Goal: Task Accomplishment & Management: Manage account settings

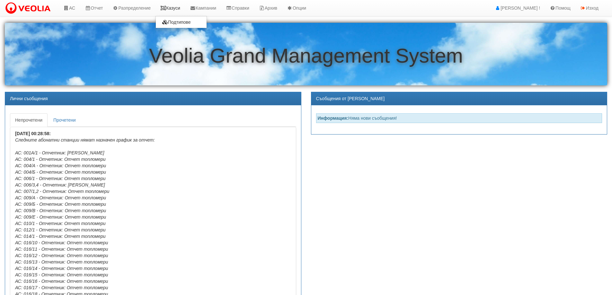
click at [174, 6] on link "Казуси" at bounding box center [170, 8] width 30 height 16
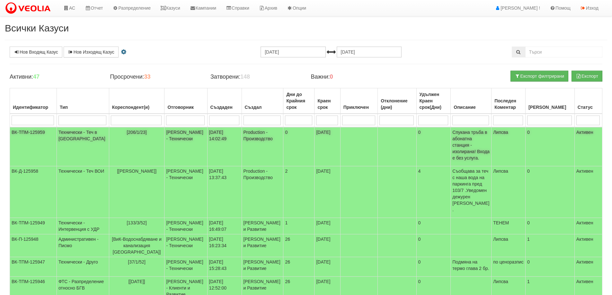
click at [77, 132] on td "Технически - Теч в АС" at bounding box center [83, 146] width 52 height 39
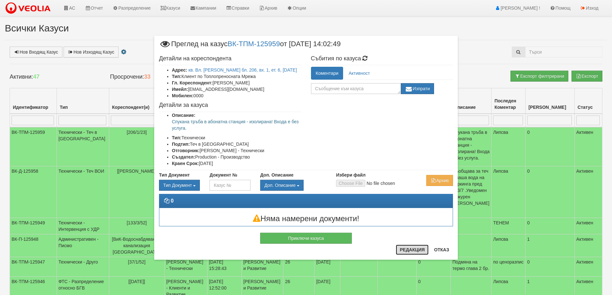
click at [408, 251] on button "Редакция" at bounding box center [412, 250] width 33 height 10
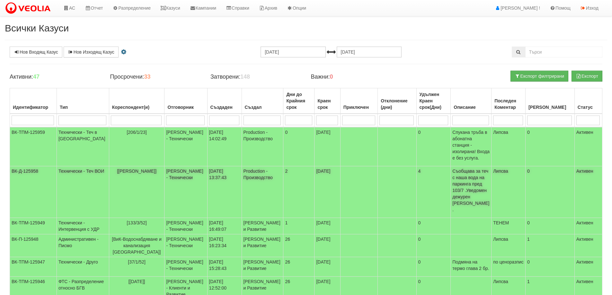
click at [130, 169] on span "[Искрен Иванов]" at bounding box center [137, 171] width 40 height 5
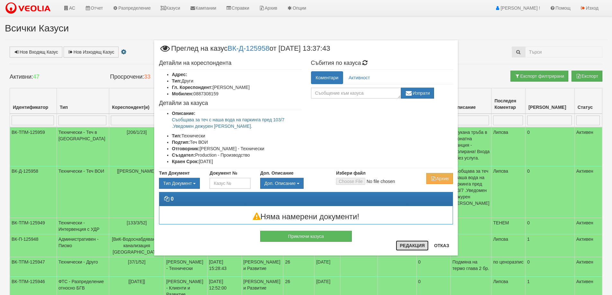
click at [415, 247] on button "Редакция" at bounding box center [412, 246] width 33 height 10
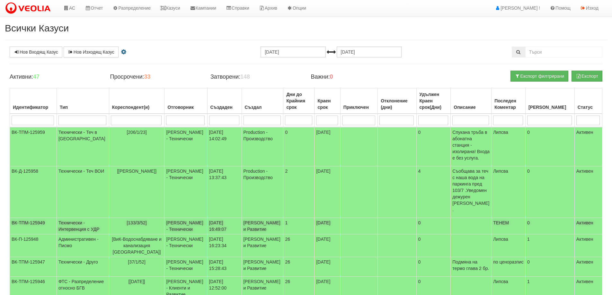
click at [132, 220] on span "[133/3/52]" at bounding box center [137, 222] width 20 height 5
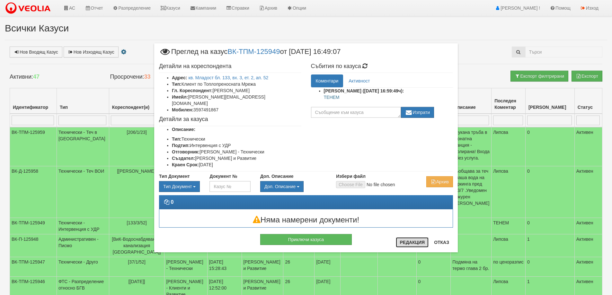
click at [405, 244] on button "Редакция" at bounding box center [412, 242] width 33 height 10
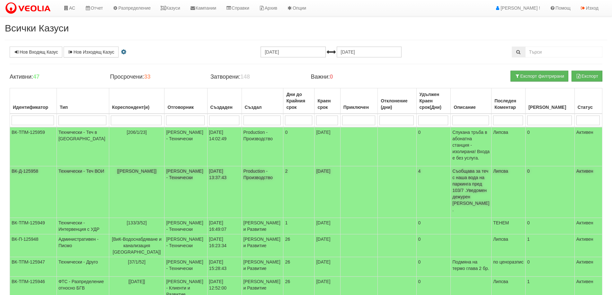
click at [125, 169] on span "[Искрен Иванов]" at bounding box center [137, 171] width 40 height 5
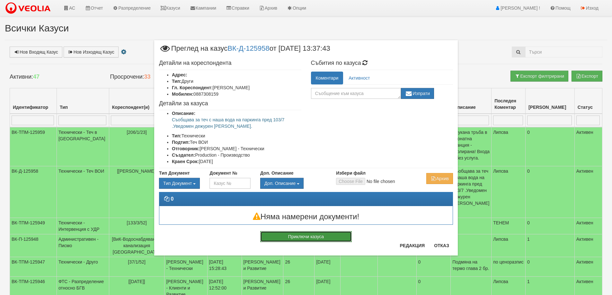
click at [333, 237] on button "Приключи казуса" at bounding box center [306, 236] width 92 height 11
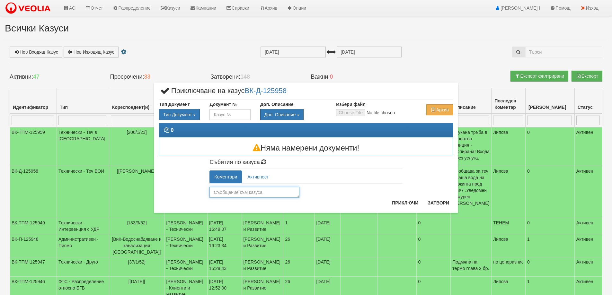
click at [242, 193] on textarea at bounding box center [254, 192] width 90 height 11
type textarea "Авария.Днес ще се ремонтира"
click at [408, 206] on button "Приключи" at bounding box center [405, 203] width 34 height 10
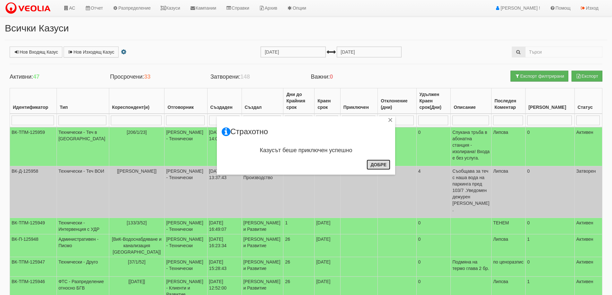
click at [378, 166] on button "Добре" at bounding box center [379, 165] width 24 height 10
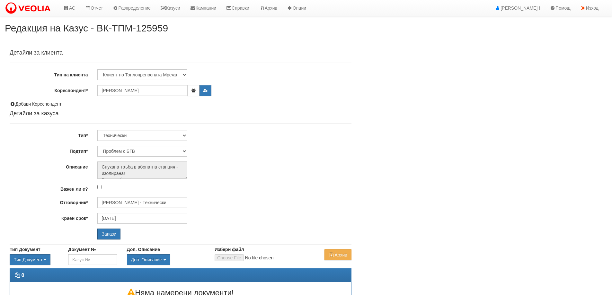
select select "Теч в [GEOGRAPHIC_DATA]"
click at [129, 204] on input "[PERSON_NAME] - Технически" at bounding box center [142, 202] width 90 height 11
type input "B"
type input "Ф"
click at [134, 212] on div "[PERSON_NAME] - Технически" at bounding box center [281, 213] width 366 height 8
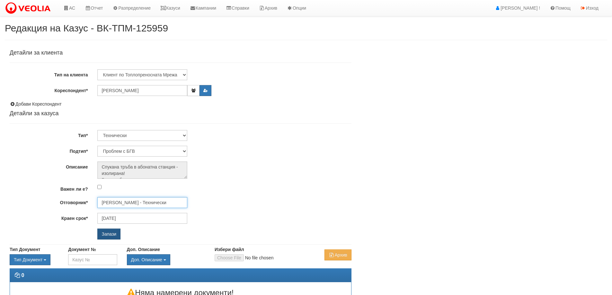
type input "[PERSON_NAME] - Технически"
click at [117, 235] on input "Запази" at bounding box center [108, 234] width 23 height 11
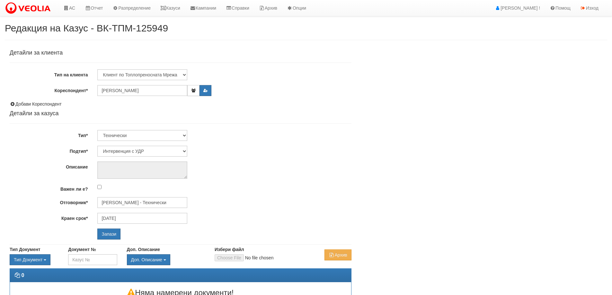
select select "Интервенция с УДР"
click at [143, 202] on input "[PERSON_NAME] - Технически" at bounding box center [142, 202] width 90 height 11
type input "Б"
click at [128, 220] on div "[PERSON_NAME] - Технически" at bounding box center [281, 220] width 366 height 8
type input "[PERSON_NAME] - Технически"
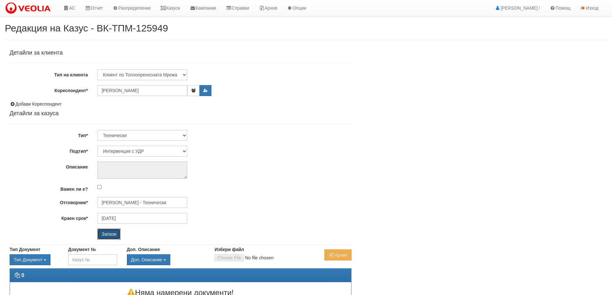
click at [106, 238] on input "Запази" at bounding box center [108, 234] width 23 height 11
